Goal: Find specific page/section: Find specific page/section

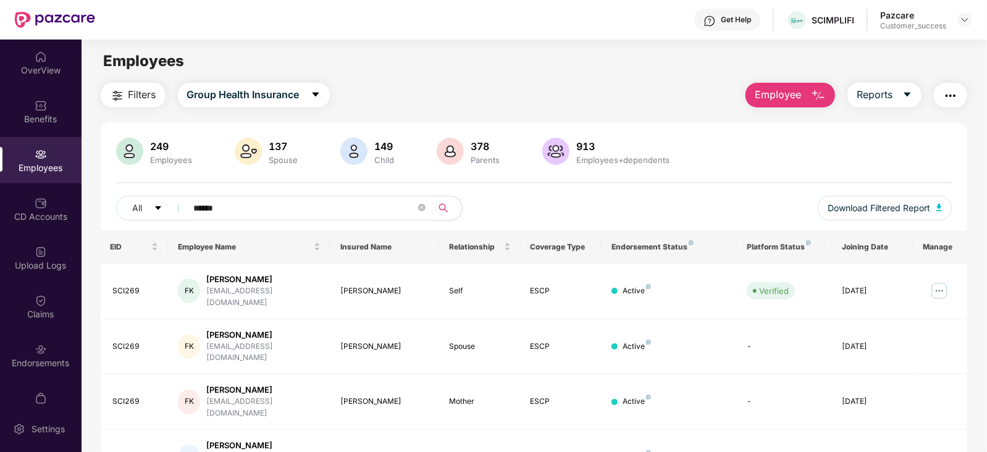
scroll to position [40, 0]
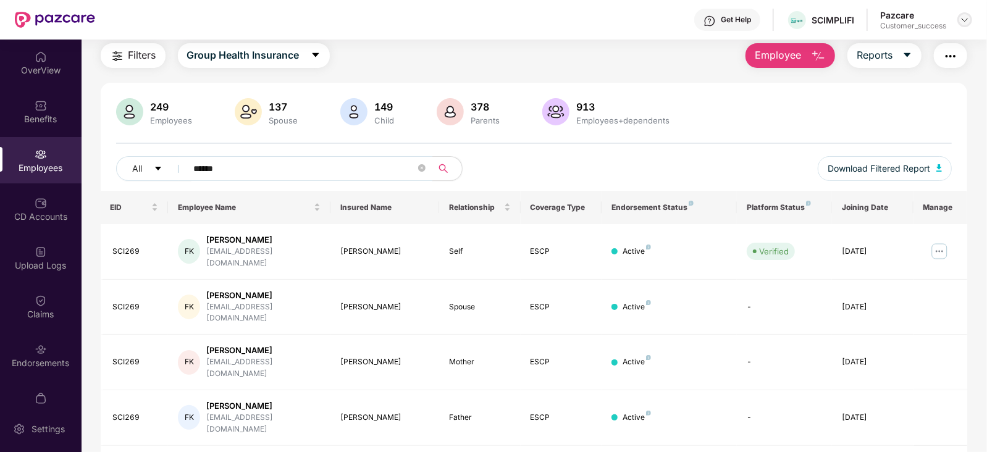
click at [966, 18] on img at bounding box center [964, 20] width 10 height 10
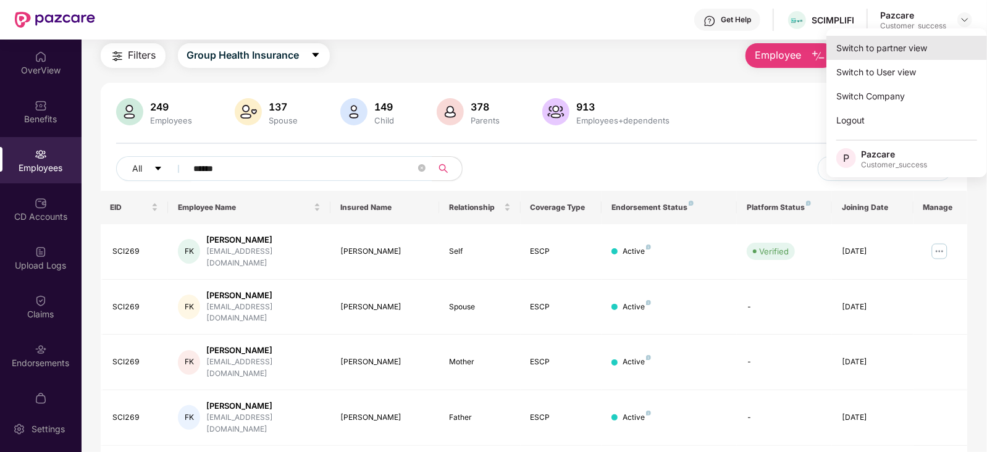
click at [901, 46] on div "Switch to partner view" at bounding box center [906, 48] width 161 height 24
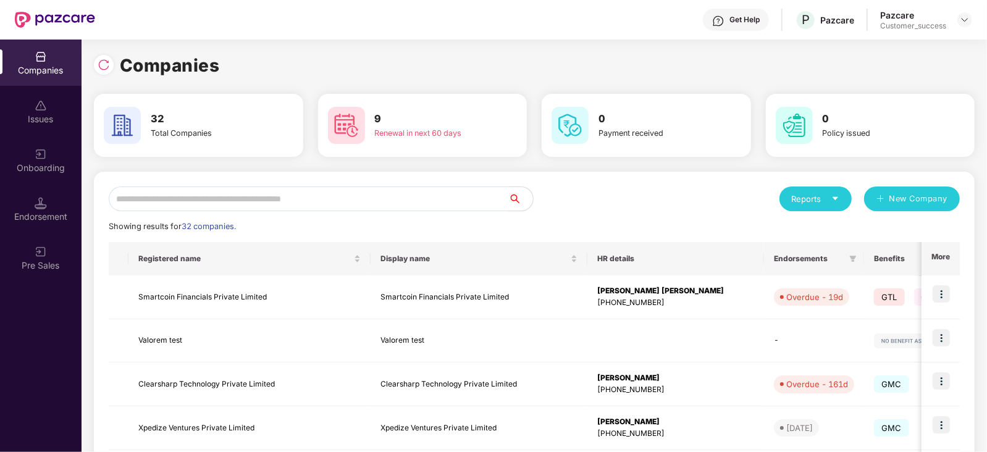
click at [331, 199] on input "text" at bounding box center [308, 198] width 399 height 25
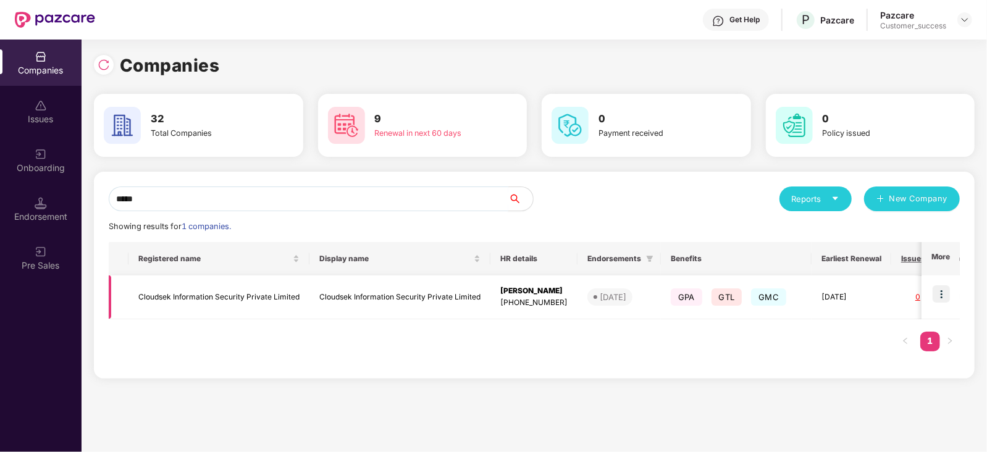
type input "*****"
click at [940, 291] on img at bounding box center [940, 293] width 17 height 17
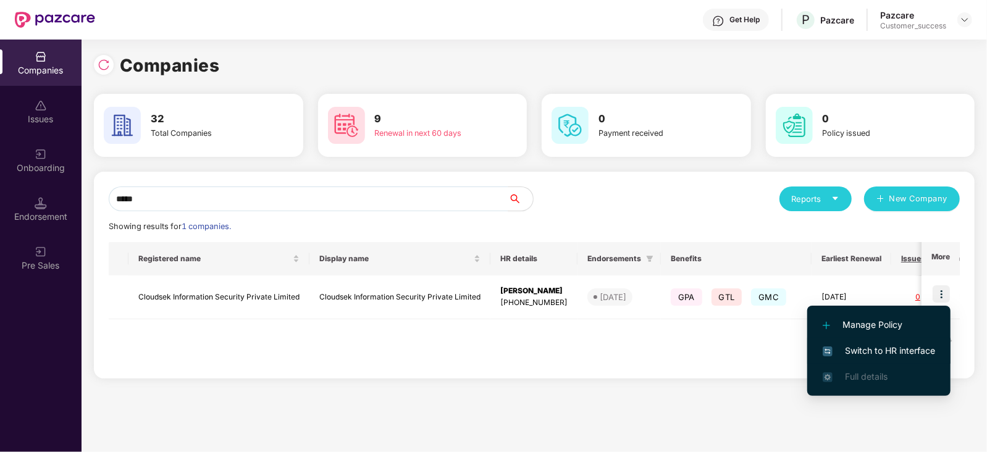
click at [882, 344] on span "Switch to HR interface" at bounding box center [878, 351] width 112 height 14
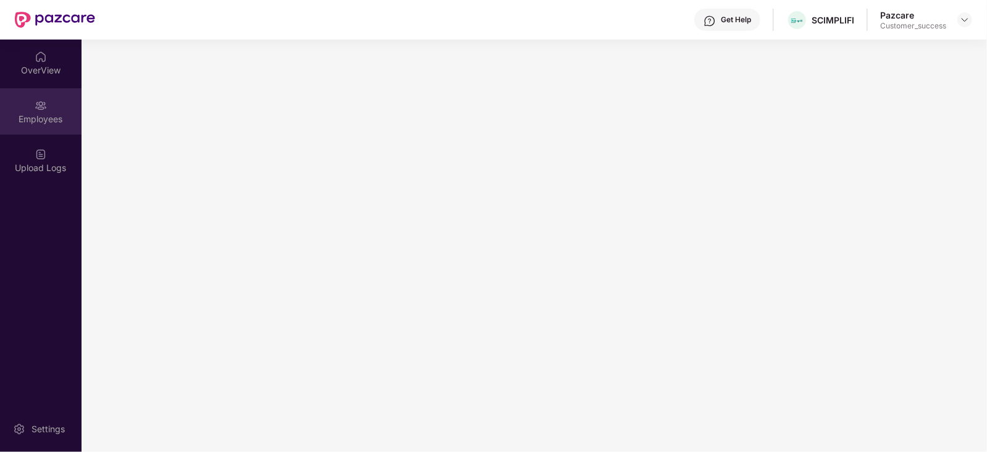
click at [54, 125] on div "Employees" at bounding box center [40, 119] width 81 height 12
click at [40, 105] on img at bounding box center [41, 105] width 12 height 12
